Goal: Task Accomplishment & Management: Manage account settings

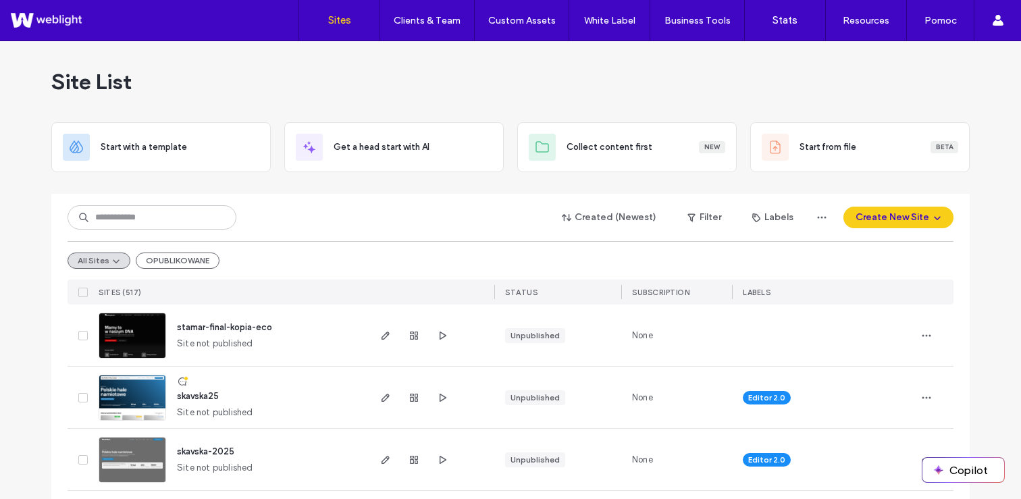
click at [275, 249] on div "All Sites OPUBLIKOWANE" at bounding box center [511, 260] width 886 height 38
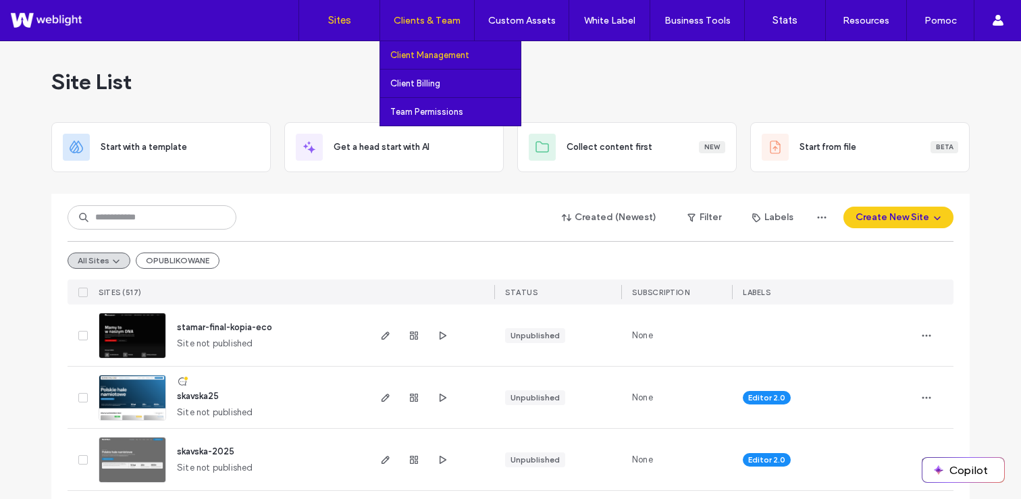
click at [419, 53] on label "Client Management" at bounding box center [429, 55] width 79 height 10
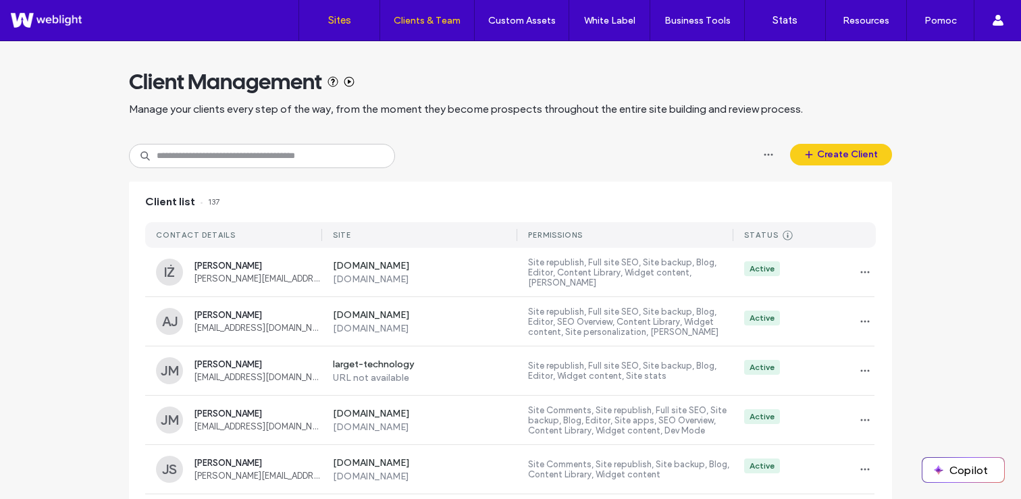
click at [353, 27] on link "Sites" at bounding box center [339, 20] width 80 height 41
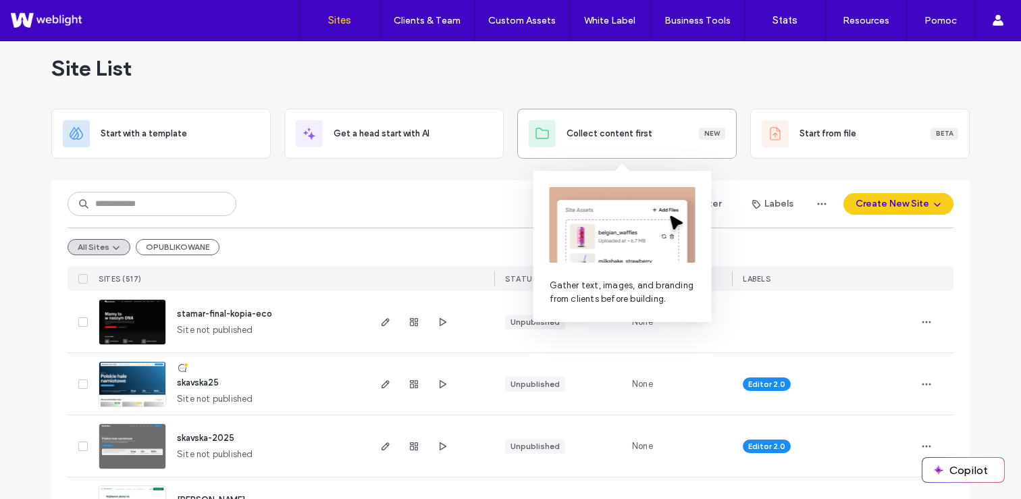
scroll to position [14, 0]
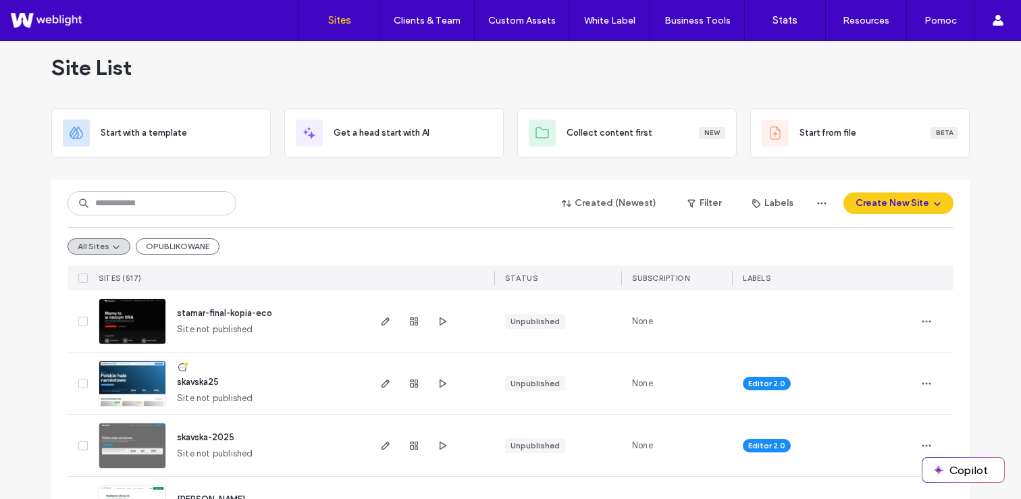
click at [322, 174] on div at bounding box center [510, 174] width 918 height 11
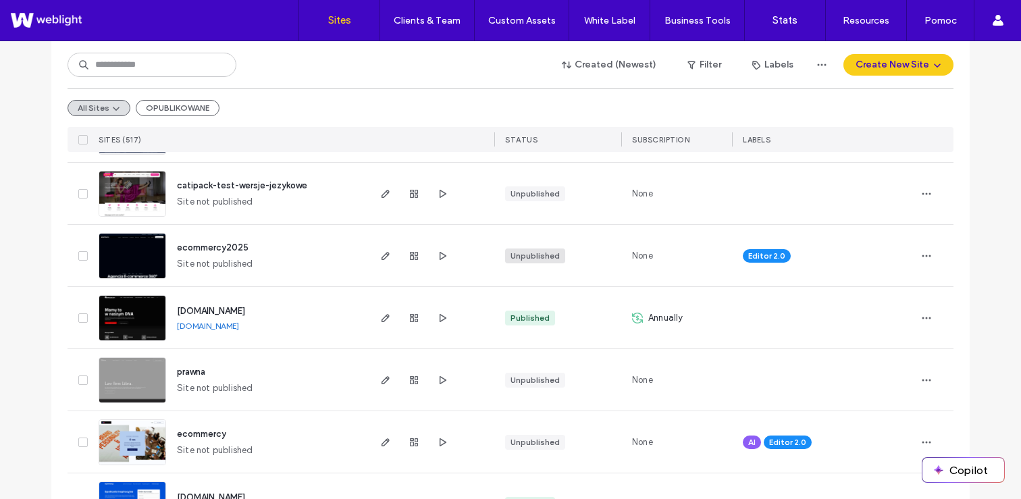
scroll to position [561, 0]
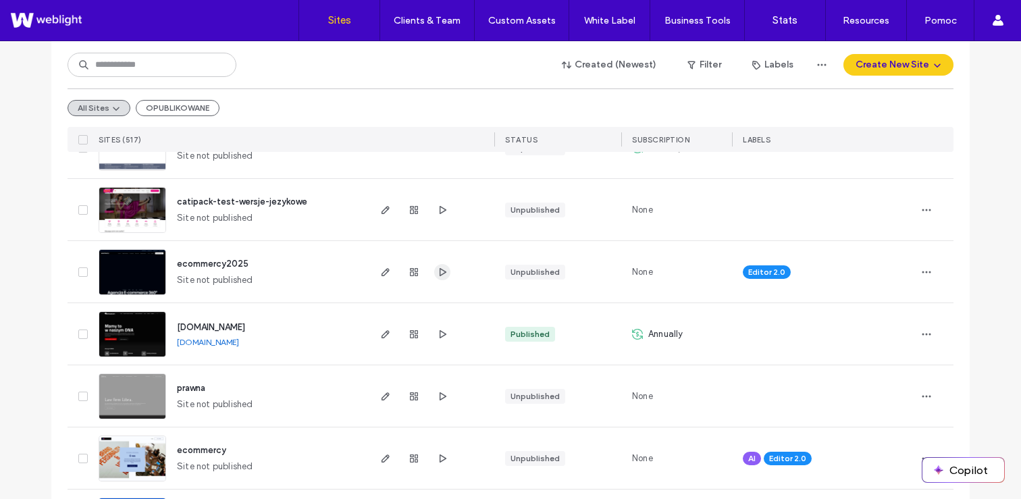
click at [437, 267] on icon "button" at bounding box center [442, 272] width 11 height 11
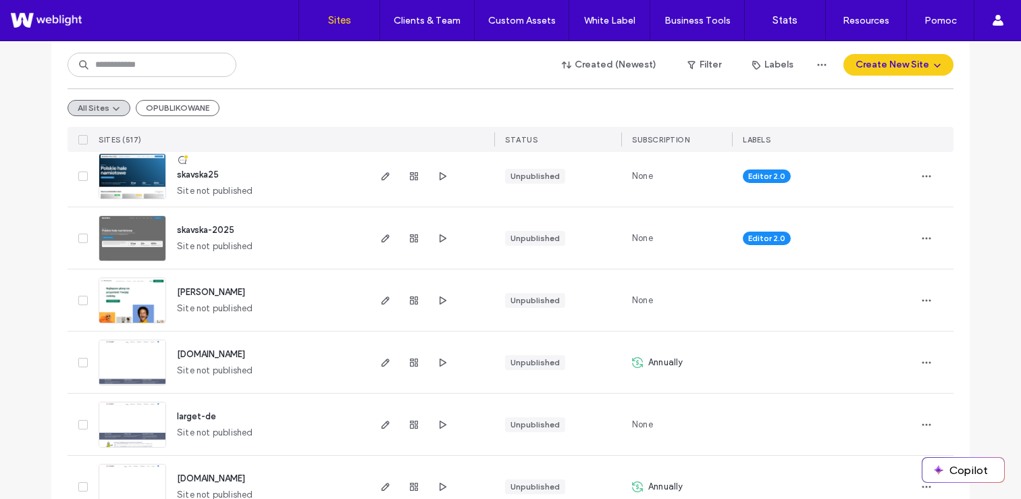
scroll to position [0, 0]
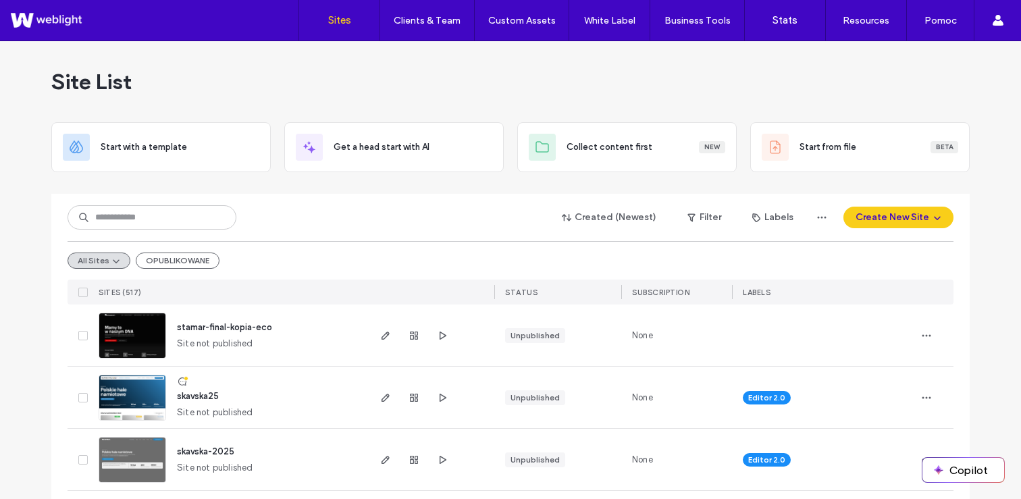
click at [456, 221] on div "Created (Newest) Filter Labels Create New Site" at bounding box center [511, 218] width 886 height 26
click at [390, 207] on div "Created (Newest) Filter Labels Create New Site" at bounding box center [511, 218] width 886 height 26
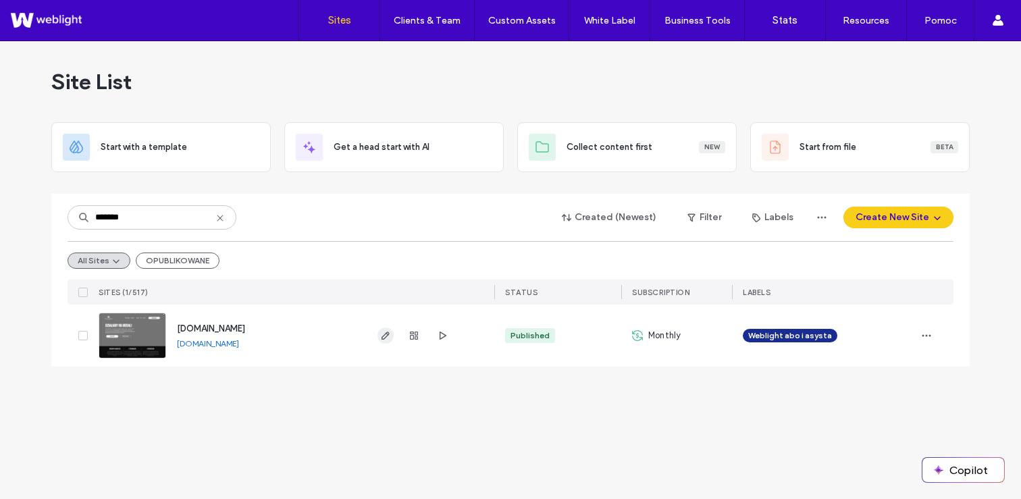
click at [386, 337] on use "button" at bounding box center [386, 336] width 8 height 8
